Goal: Task Accomplishment & Management: Use online tool/utility

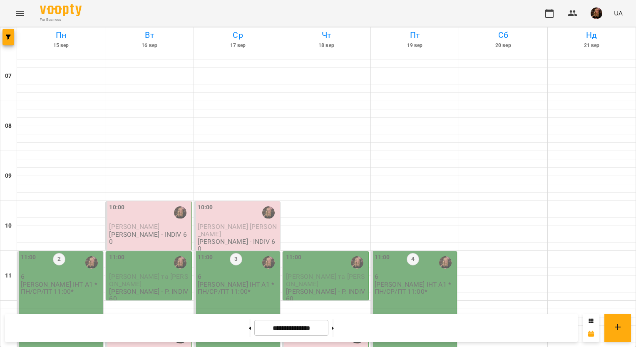
scroll to position [189, 0]
click at [59, 251] on div "11:00 2 6 [PERSON_NAME] ІНТ А1 *ПН/СР/ПТ 11:00*" at bounding box center [60, 300] width 86 height 99
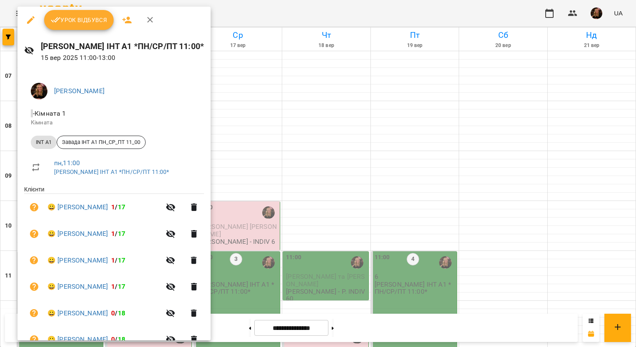
click at [92, 20] on span "Урок відбувся" at bounding box center [79, 20] width 57 height 10
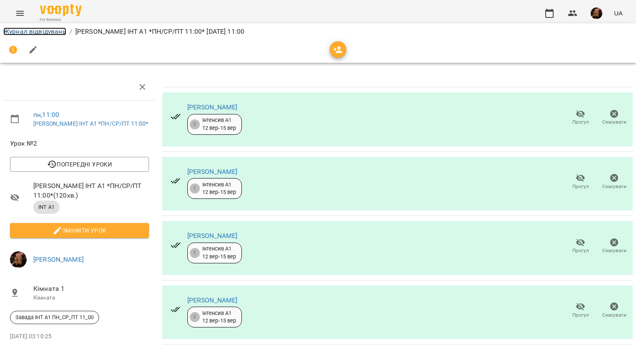
click at [60, 32] on link "Журнал відвідувань" at bounding box center [34, 31] width 63 height 8
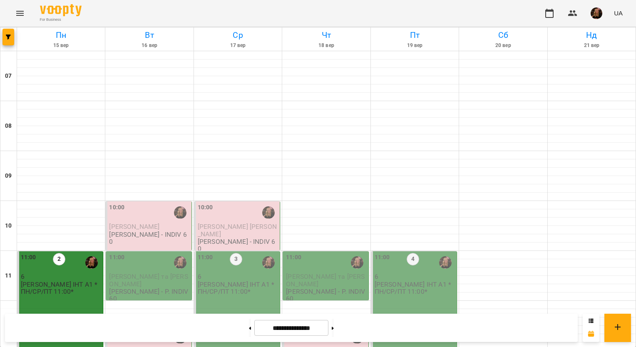
click at [595, 12] on img "button" at bounding box center [597, 13] width 12 height 12
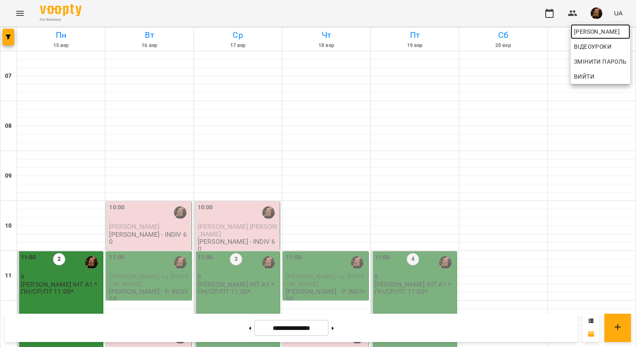
click at [606, 35] on span "[PERSON_NAME]" at bounding box center [600, 32] width 53 height 10
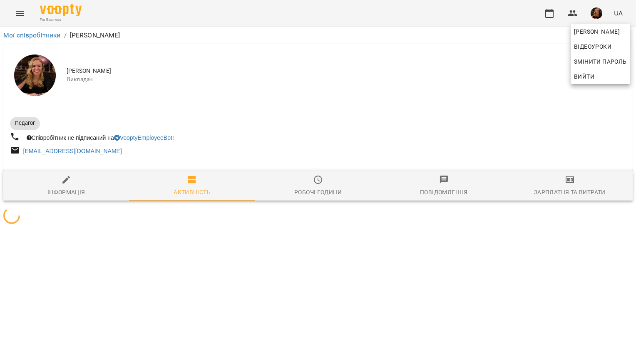
click at [567, 186] on div at bounding box center [318, 173] width 636 height 347
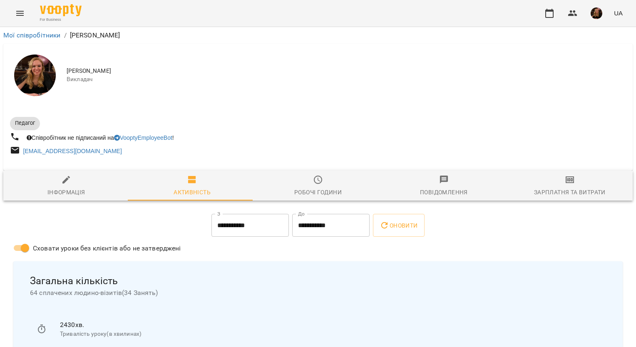
click at [565, 170] on div at bounding box center [317, 167] width 629 height 7
click at [566, 183] on icon "button" at bounding box center [570, 180] width 8 height 7
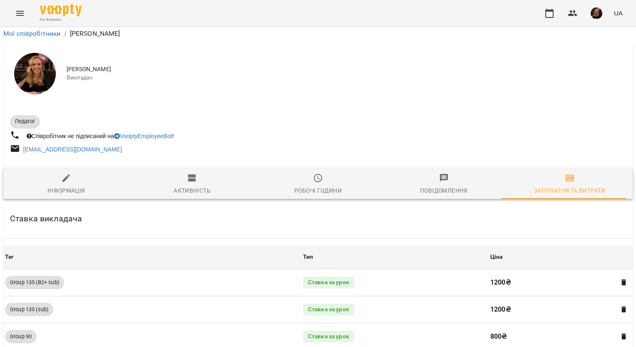
scroll to position [844, 0]
